Goal: Task Accomplishment & Management: Manage account settings

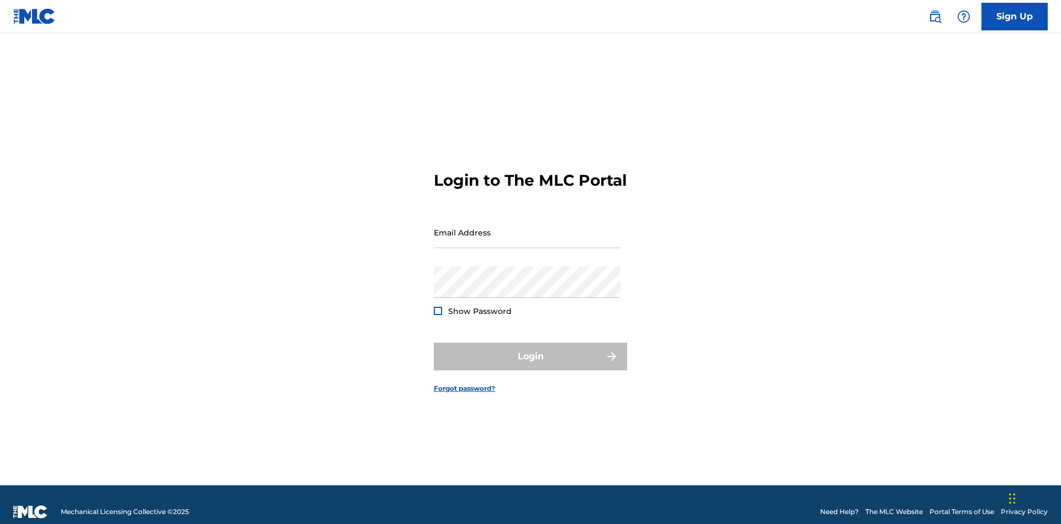
scroll to position [14, 0]
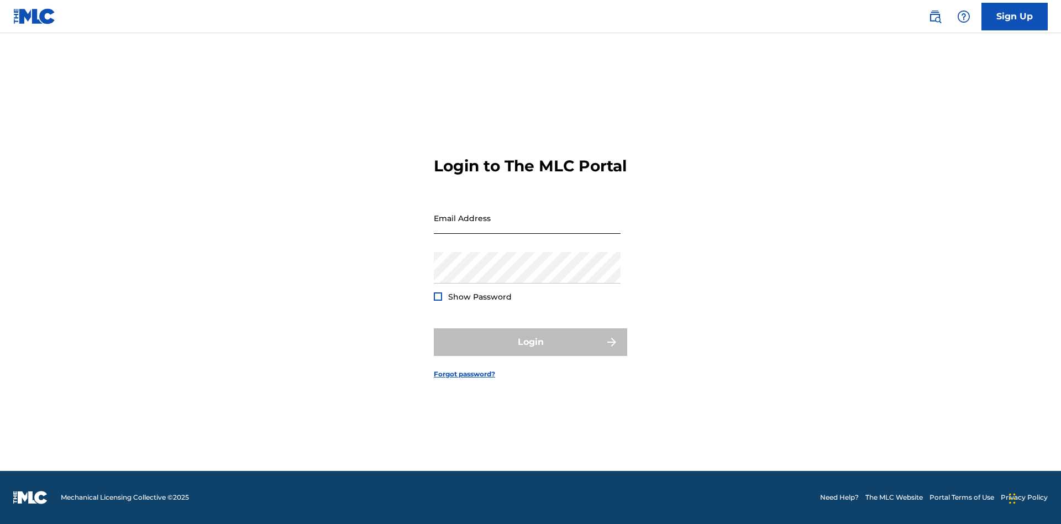
click at [527, 227] on input "Email Address" at bounding box center [527, 217] width 187 height 31
type input "Krystal.Ribble@themlc.com"
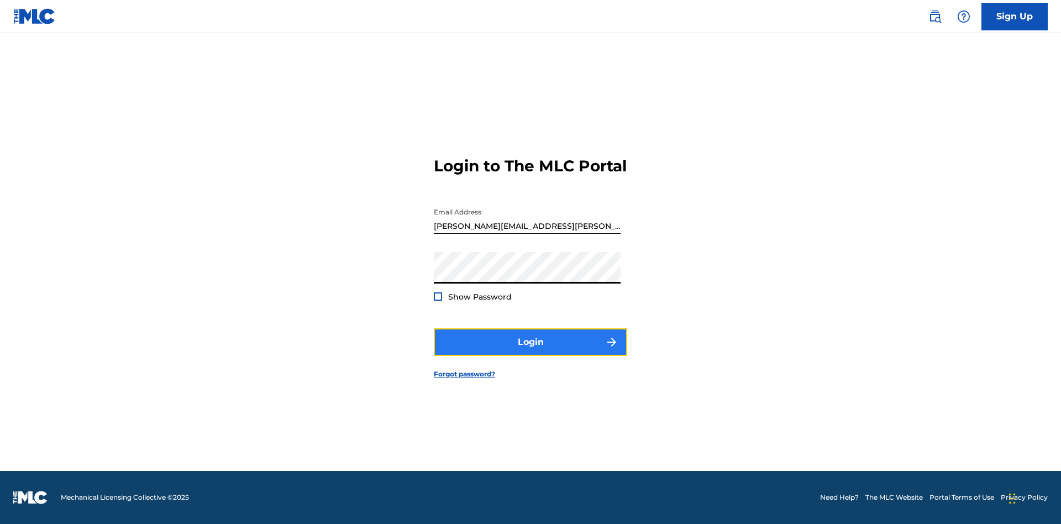
click at [530, 351] on button "Login" at bounding box center [530, 342] width 193 height 28
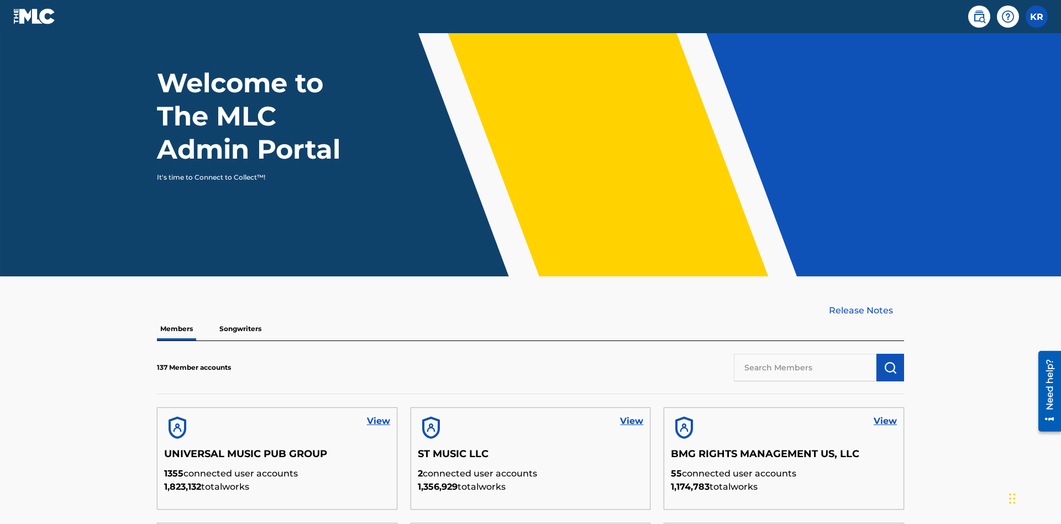
scroll to position [334, 0]
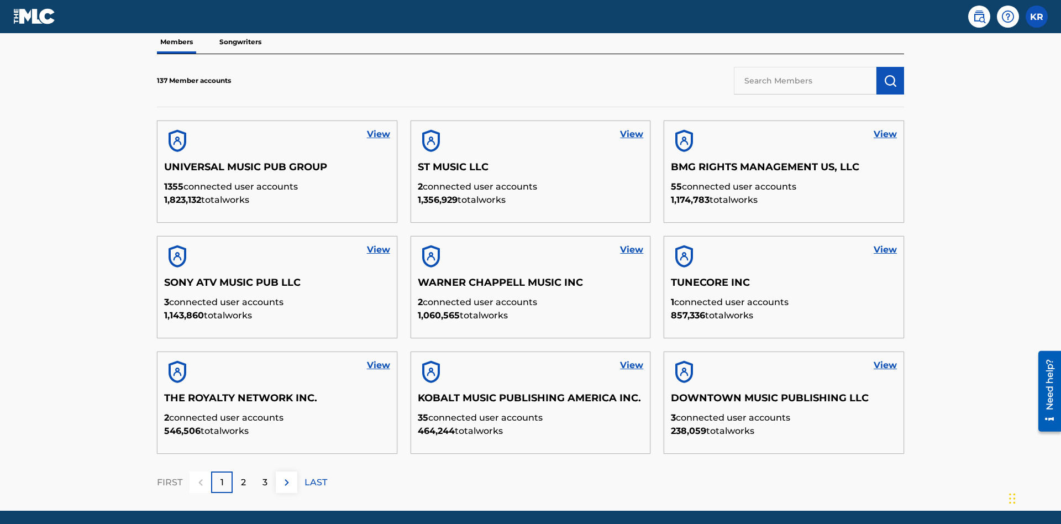
click at [805, 80] on input "text" at bounding box center [805, 81] width 143 height 28
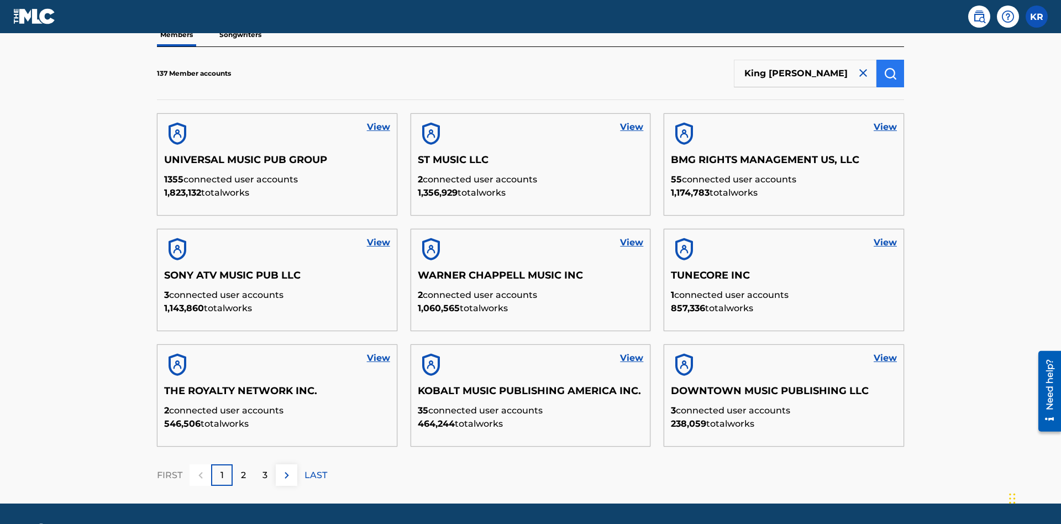
type input "King McTesterson"
click at [890, 73] on img "submit" at bounding box center [889, 73] width 13 height 13
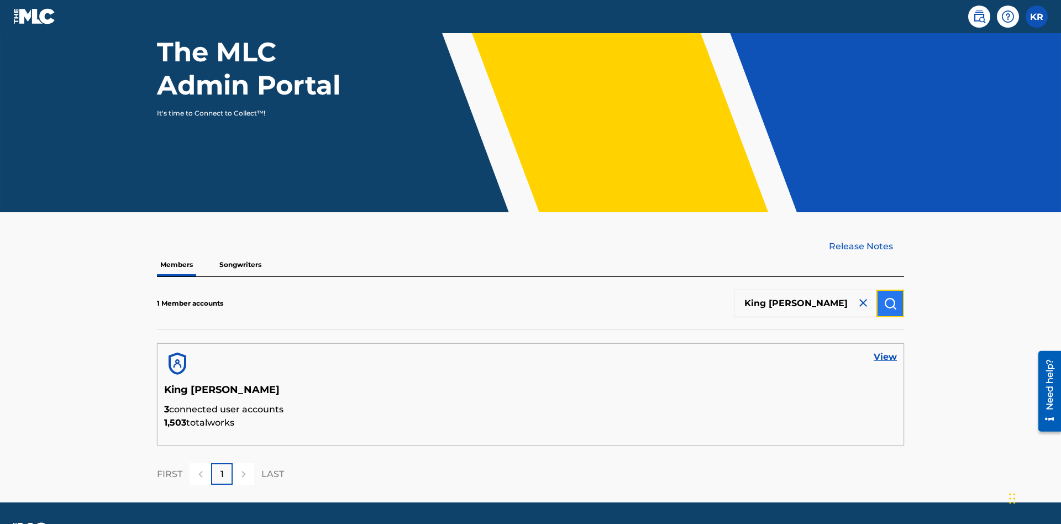
scroll to position [143, 0]
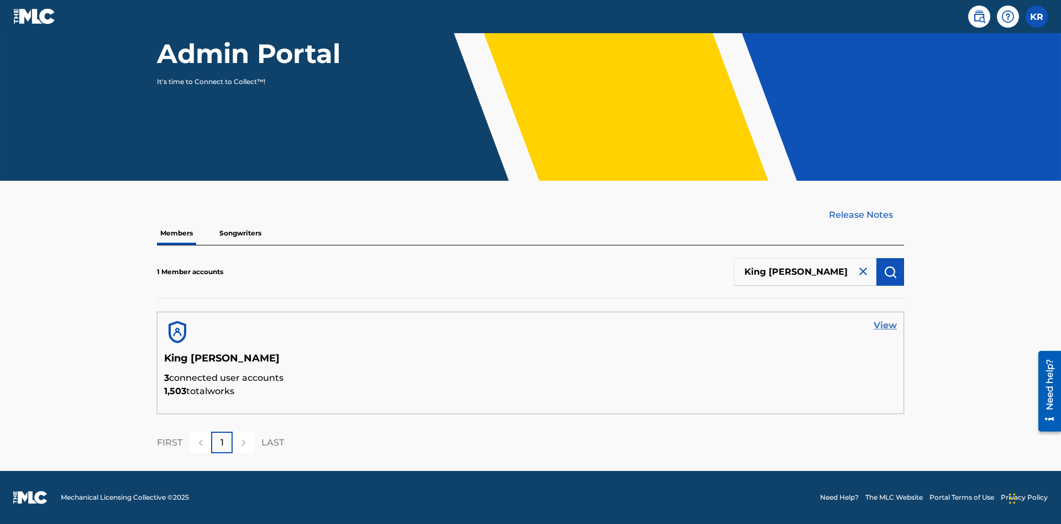
click at [885, 325] on link "View" at bounding box center [884, 325] width 23 height 13
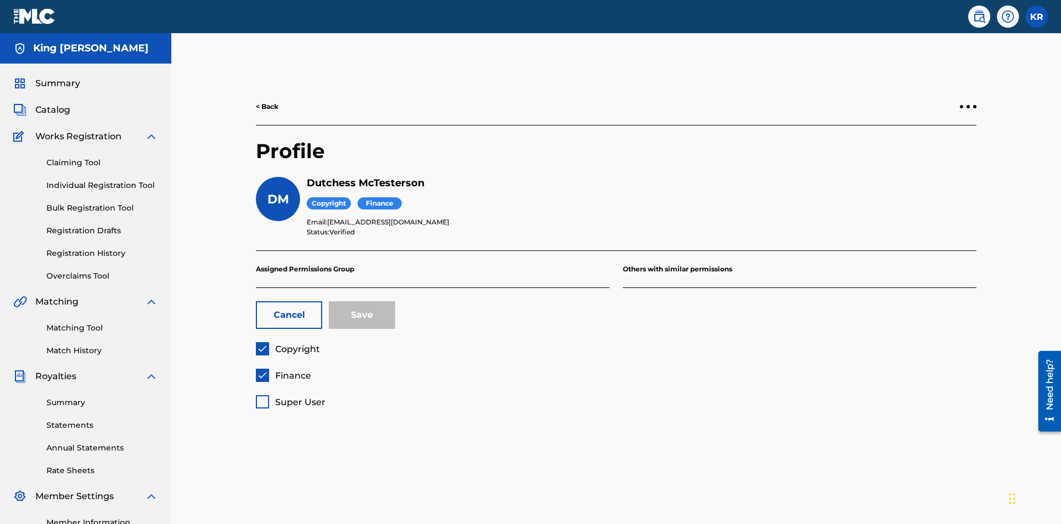
click at [287, 344] on span "Copyright" at bounding box center [297, 349] width 45 height 10
click at [283, 370] on span "Finance" at bounding box center [293, 375] width 36 height 10
